Goal: Register for event/course

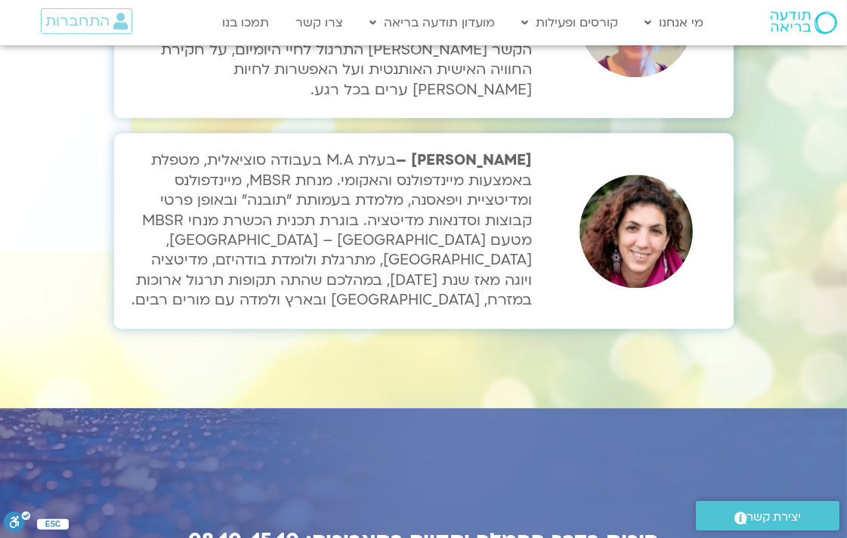
scroll to position [5291, 0]
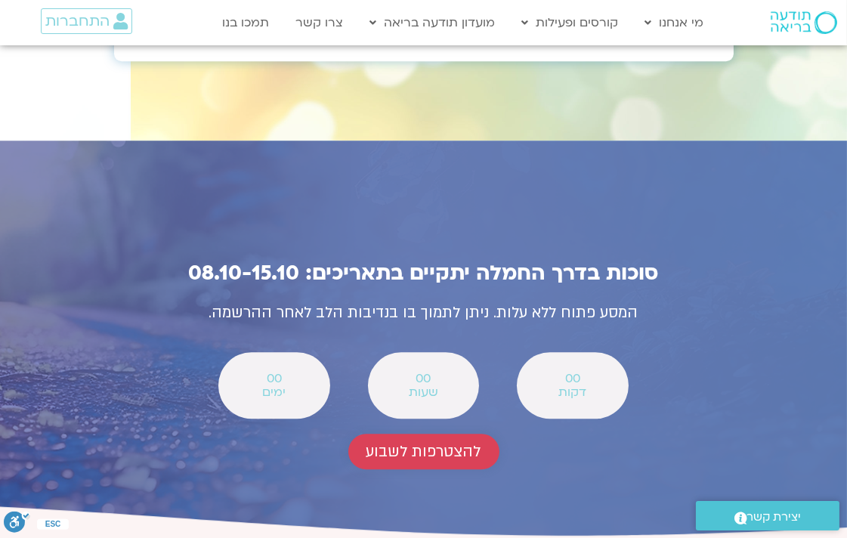
click at [450, 443] on span "להצטרפות לשבוע" at bounding box center [424, 451] width 115 height 17
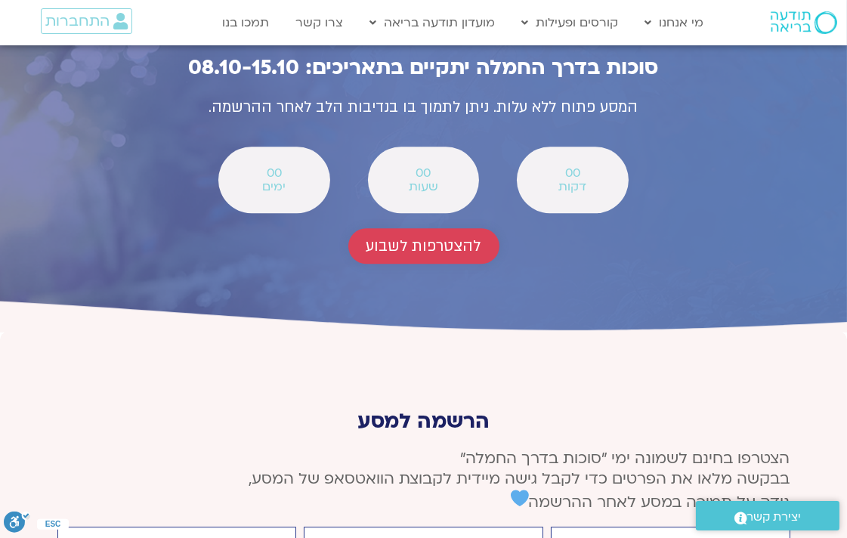
scroll to position [5566, 0]
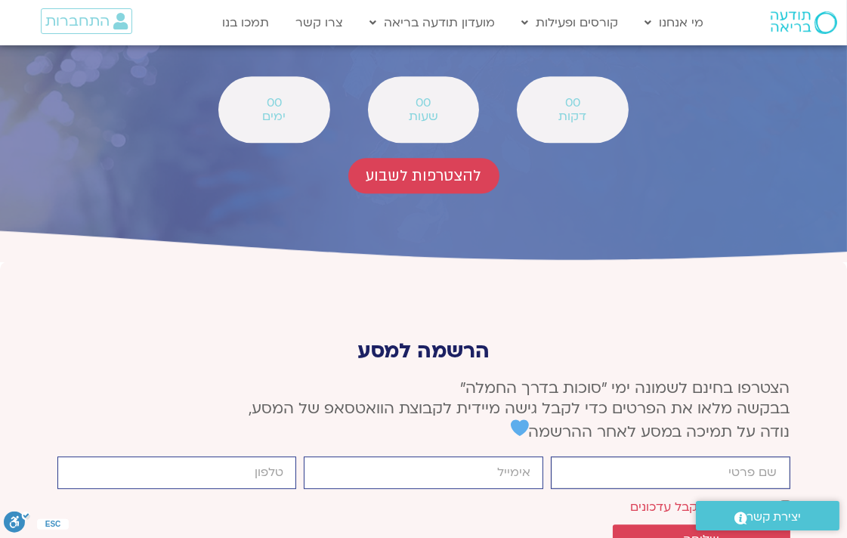
click at [712, 456] on input "firstname" at bounding box center [671, 472] width 240 height 32
type input "אסתר ברסקה"
type input "orveahava1@gmail.com"
type input "0502155787"
click at [757, 525] on button "שליחה" at bounding box center [702, 540] width 178 height 30
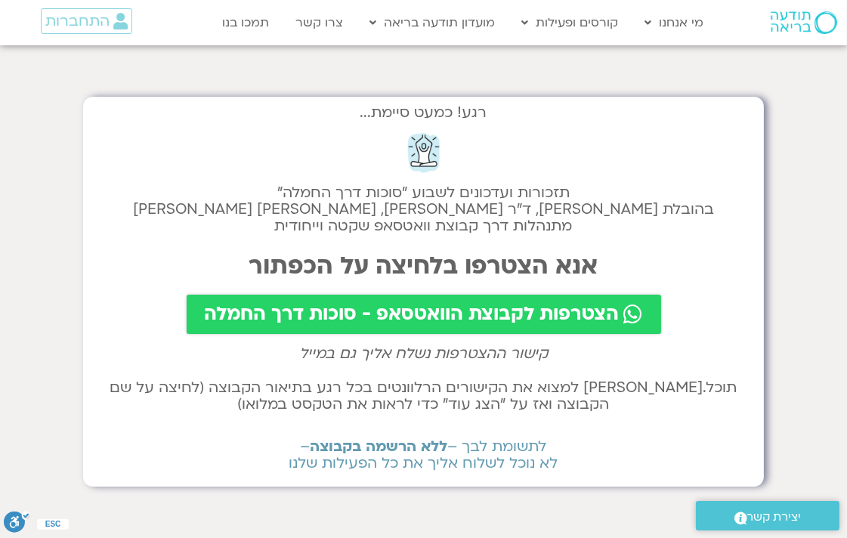
click at [469, 314] on span "הצטרפות לקבוצת הוואטסאפ - סוכות דרך החמלה" at bounding box center [412, 314] width 415 height 21
